Goal: Task Accomplishment & Management: Manage account settings

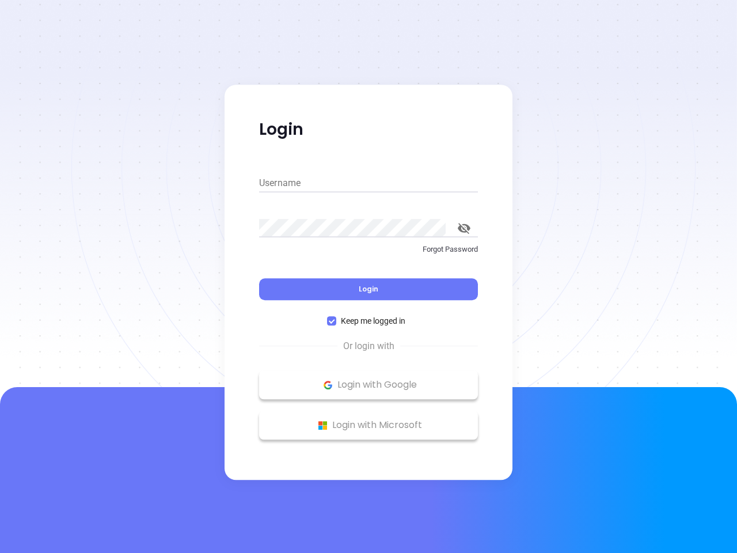
click at [369, 276] on div "Login" at bounding box center [368, 282] width 219 height 36
click at [369, 183] on input "Username" at bounding box center [368, 183] width 219 height 18
click at [464, 228] on icon "toggle password visibility" at bounding box center [464, 228] width 13 height 11
click at [369, 289] on span "Login" at bounding box center [369, 289] width 20 height 10
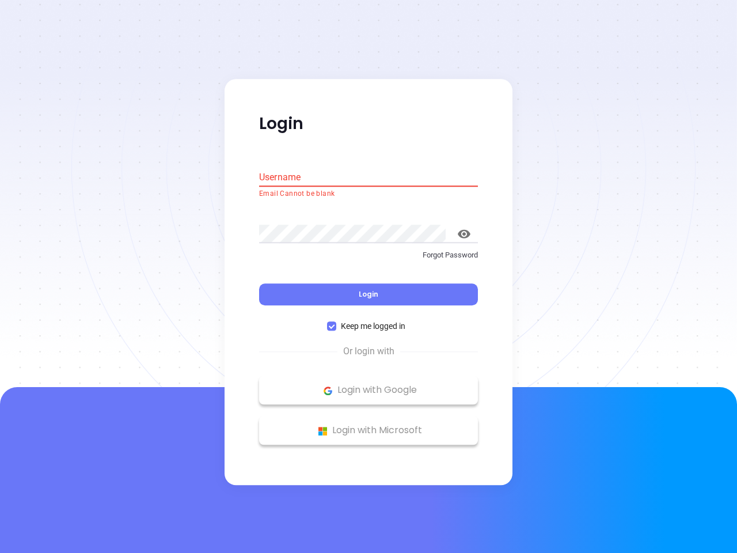
click at [369, 321] on span "Keep me logged in" at bounding box center [373, 326] width 74 height 13
click at [336, 322] on input "Keep me logged in" at bounding box center [331, 326] width 9 height 9
checkbox input "false"
click at [369, 385] on p "Login with Google" at bounding box center [368, 390] width 207 height 17
click at [369, 425] on p "Login with Microsoft" at bounding box center [368, 430] width 207 height 17
